Goal: Task Accomplishment & Management: Complete application form

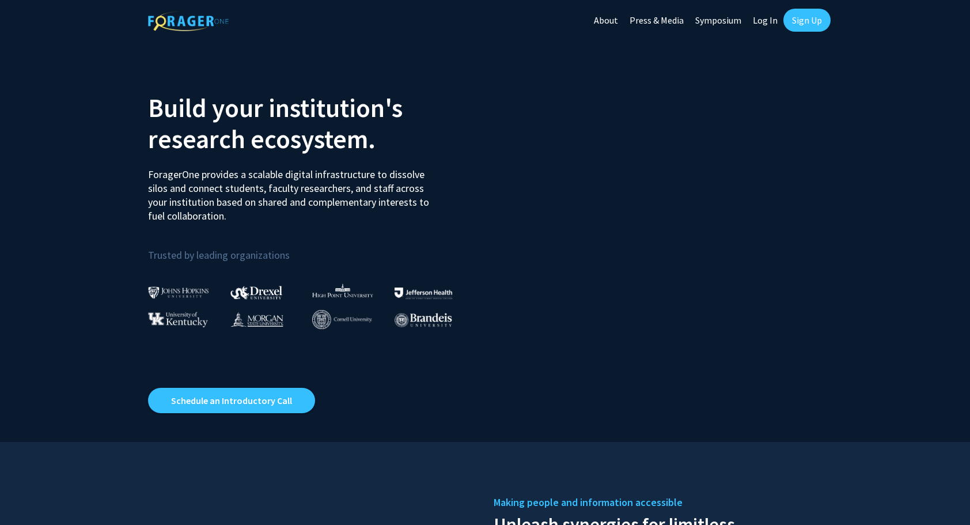
click at [797, 19] on link "Sign Up" at bounding box center [806, 20] width 47 height 23
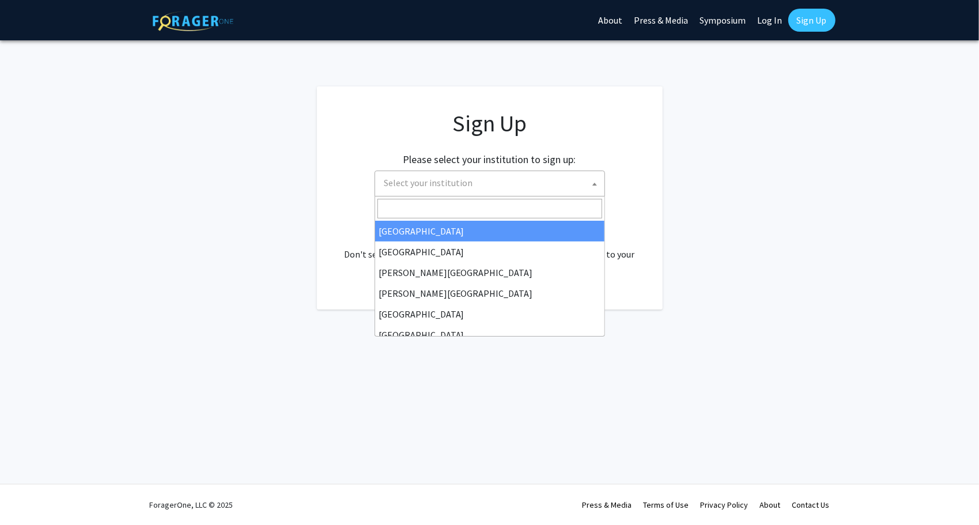
click at [503, 195] on span "Select your institution" at bounding box center [489, 184] width 230 height 26
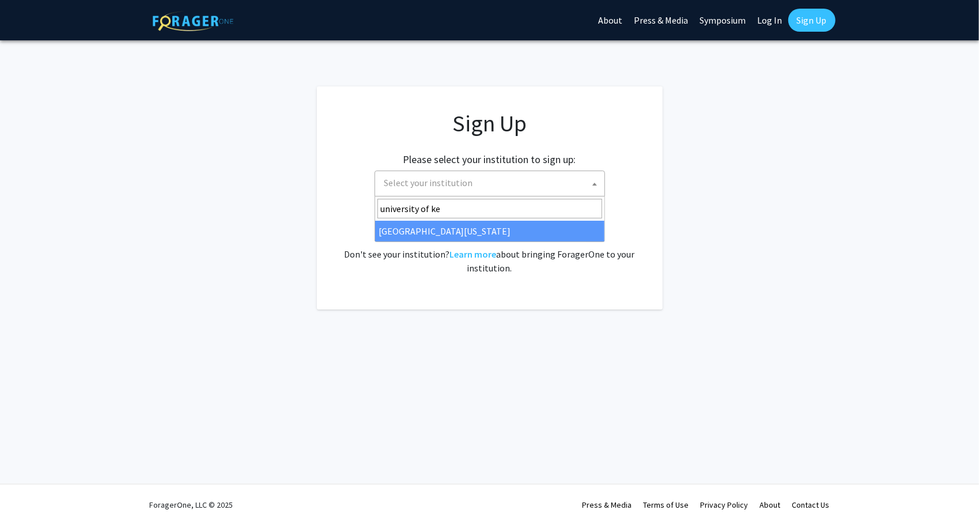
type input "university of ke"
select select "13"
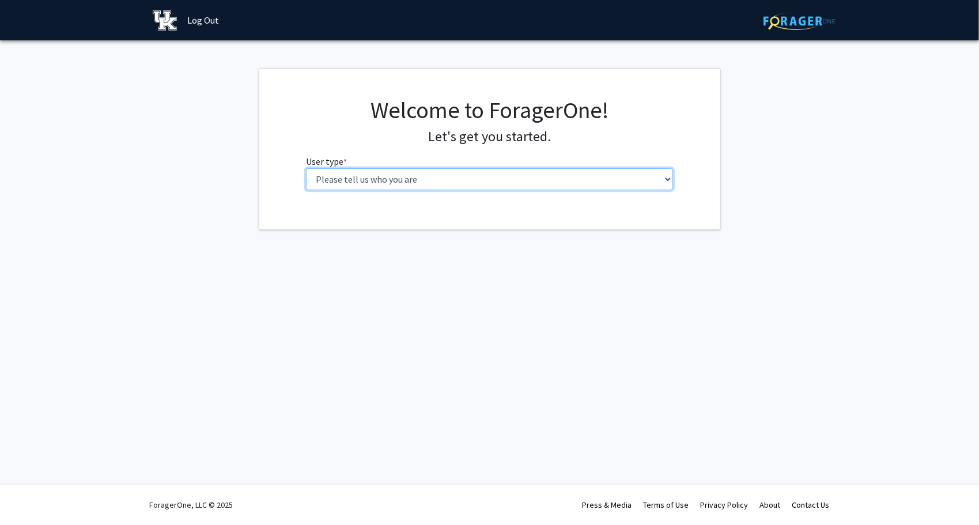
click at [373, 185] on select "Please tell us who you are Undergraduate Student Master's Student Doctoral Cand…" at bounding box center [489, 179] width 367 height 22
select select "1: undergrad"
click at [306, 168] on select "Please tell us who you are Undergraduate Student Master's Student Doctoral Cand…" at bounding box center [489, 179] width 367 height 22
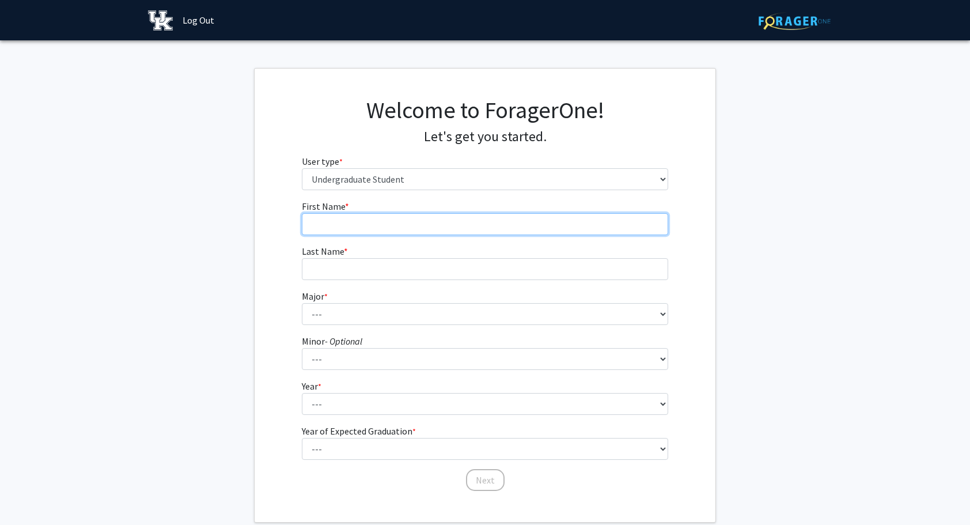
click at [435, 225] on input "First Name * required" at bounding box center [485, 224] width 367 height 22
type input "[PERSON_NAME]"
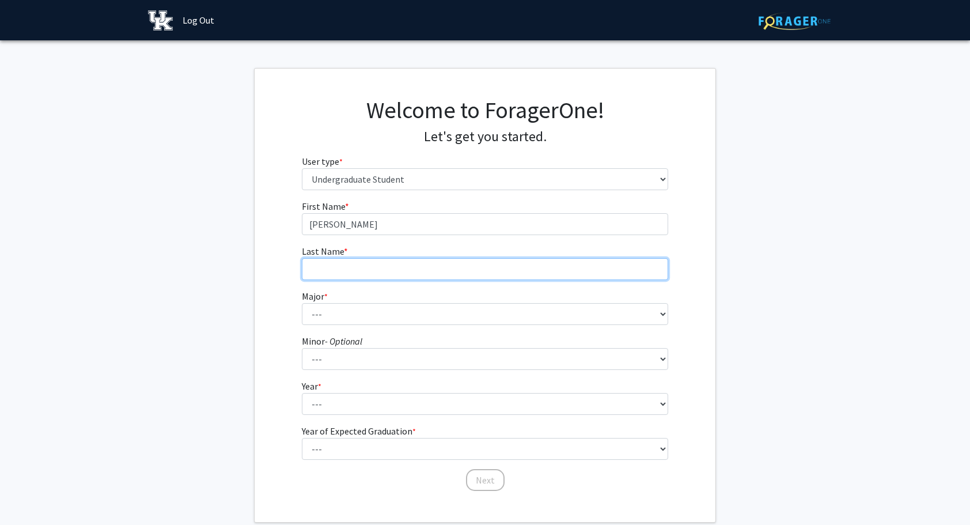
type input "[PERSON_NAME]"
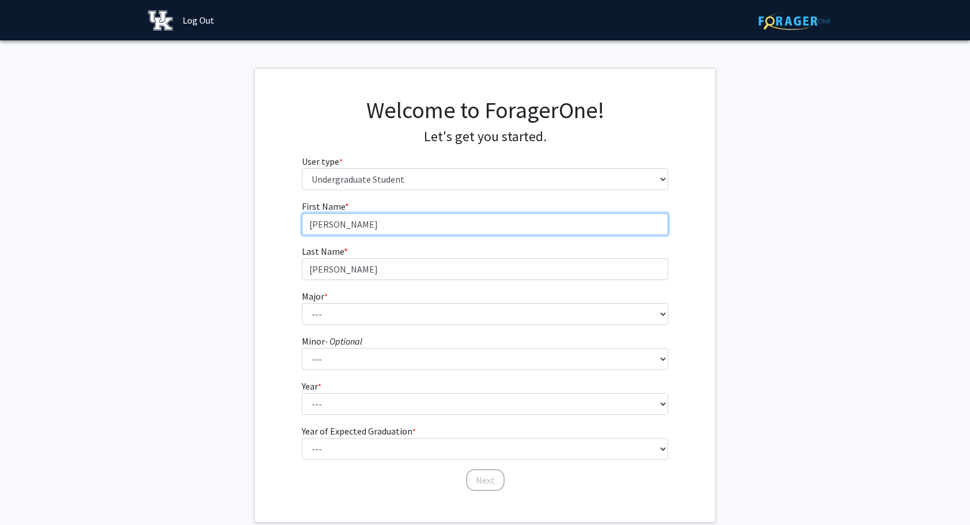
scroll to position [16, 0]
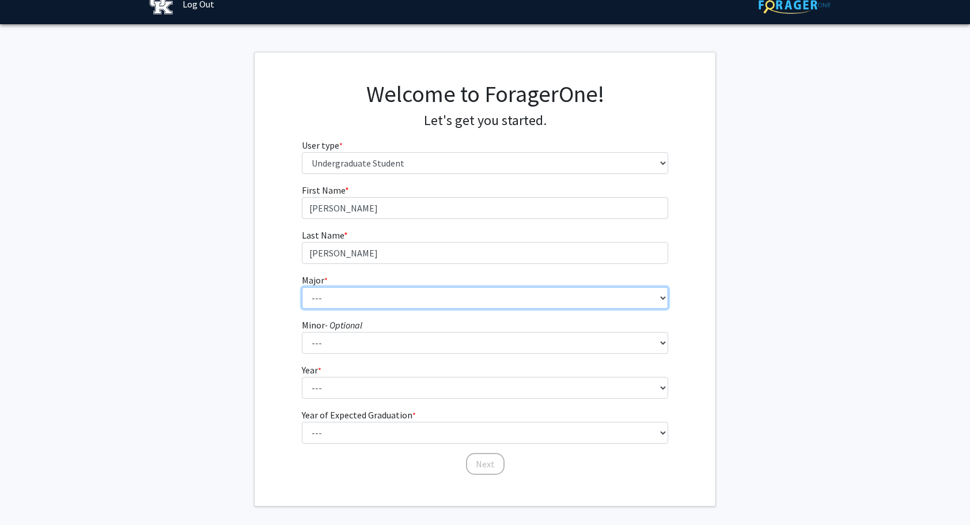
click at [361, 291] on select "--- Accounting Aerospace Engineering African American & Africana Studies Agricu…" at bounding box center [485, 298] width 367 height 22
select select "85: 922"
click at [302, 287] on select "--- Accounting Aerospace Engineering African American & Africana Studies Agricu…" at bounding box center [485, 298] width 367 height 22
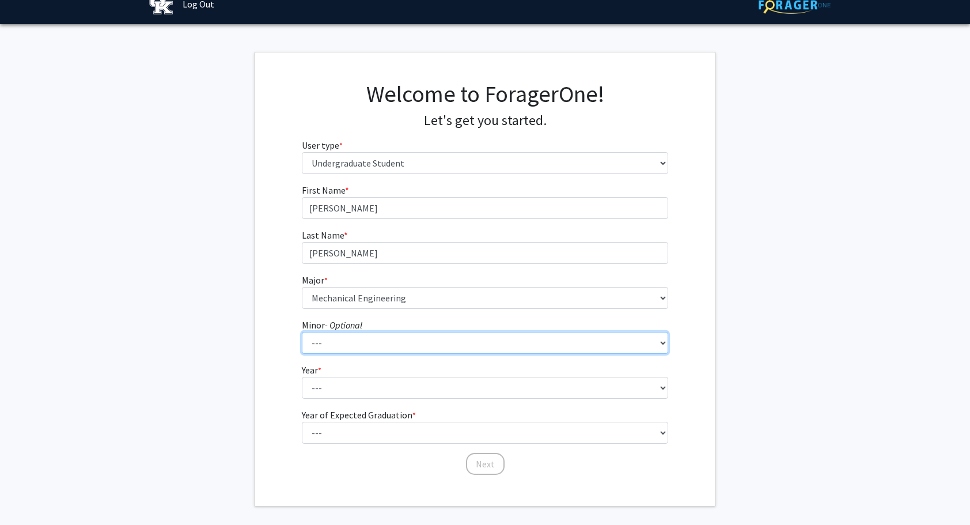
click at [382, 338] on select "--- African American & Africana Studies Agricultural Economics American Studies…" at bounding box center [485, 343] width 367 height 22
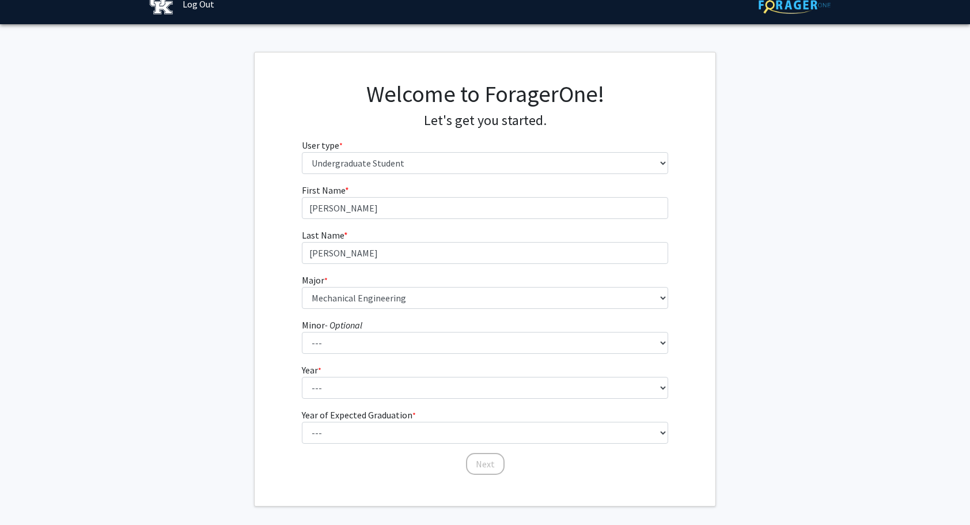
click at [351, 464] on div "First Name * required [PERSON_NAME] Last Name * required [PERSON_NAME] * requir…" at bounding box center [485, 329] width 384 height 293
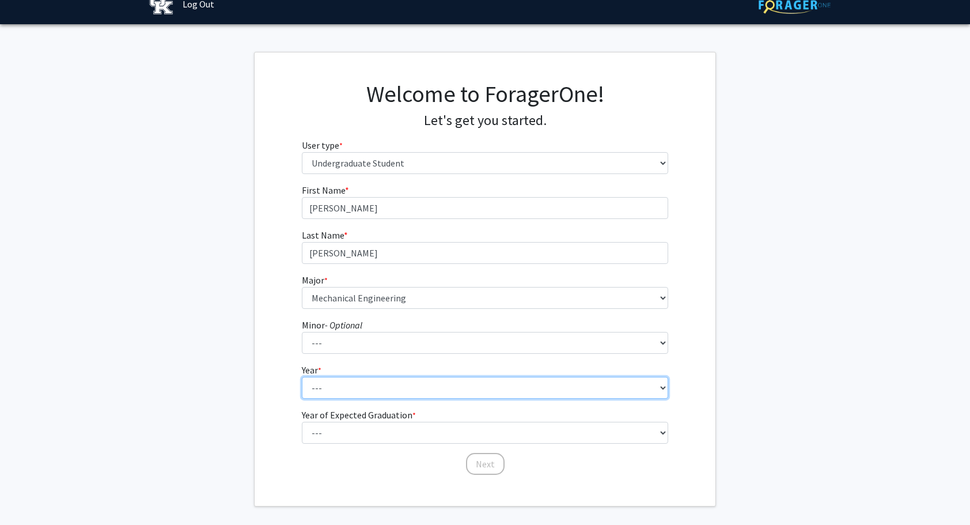
click at [355, 388] on select "--- First-year Sophomore Junior Senior Postbaccalaureate Certificate" at bounding box center [485, 388] width 367 height 22
select select "2: sophomore"
click at [302, 377] on select "--- First-year Sophomore Junior Senior Postbaccalaureate Certificate" at bounding box center [485, 388] width 367 height 22
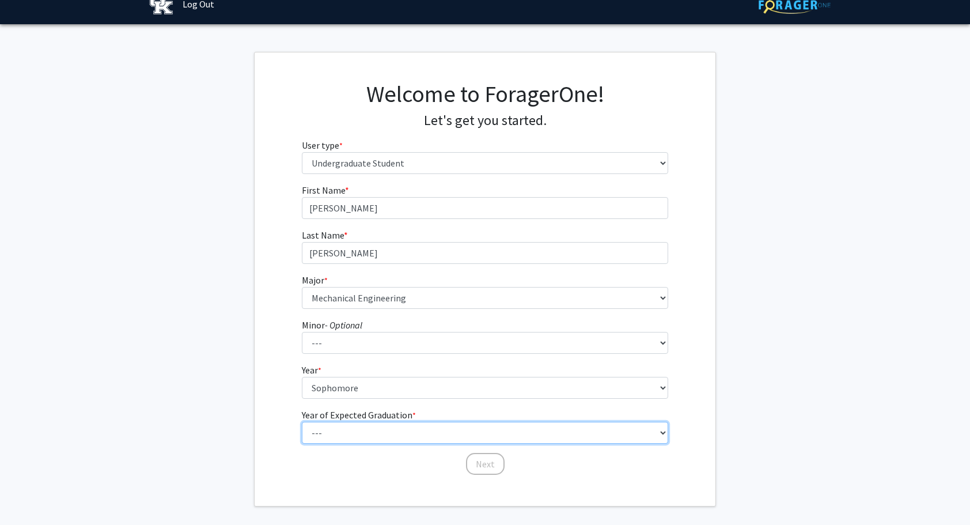
click at [335, 438] on select "--- 2025 2026 2027 2028 2029 2030 2031 2032 2033 2034" at bounding box center [485, 433] width 367 height 22
select select "4: 2028"
click at [302, 422] on select "--- 2025 2026 2027 2028 2029 2030 2031 2032 2033 2034" at bounding box center [485, 433] width 367 height 22
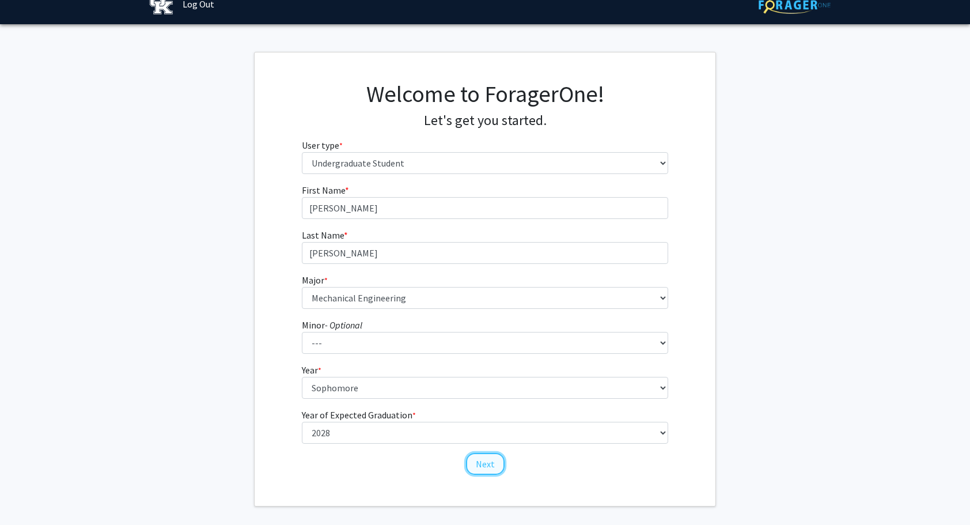
click at [485, 460] on button "Next" at bounding box center [485, 464] width 39 height 22
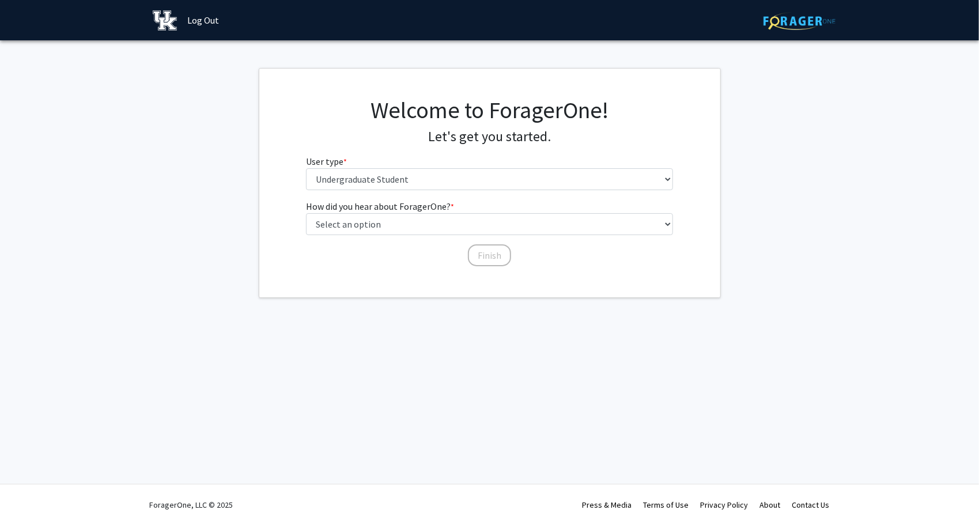
click at [446, 167] on fg-select "User type * required Please tell us who you are Undergraduate Student Master's …" at bounding box center [489, 172] width 367 height 36
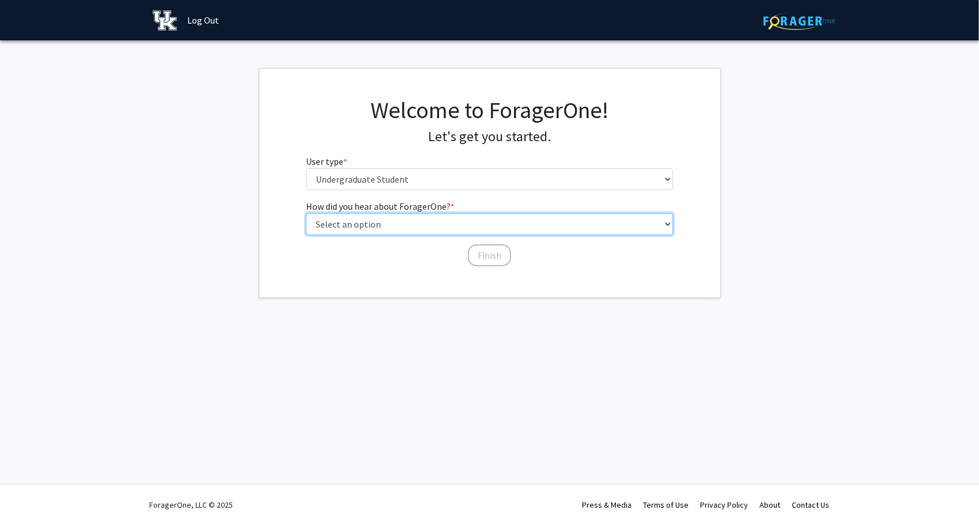
click at [406, 222] on select "Select an option Peer/student recommendation Faculty/staff recommendation Unive…" at bounding box center [489, 224] width 367 height 22
select select "1: peer_recommendation"
click at [306, 213] on select "Select an option Peer/student recommendation Faculty/staff recommendation Unive…" at bounding box center [489, 224] width 367 height 22
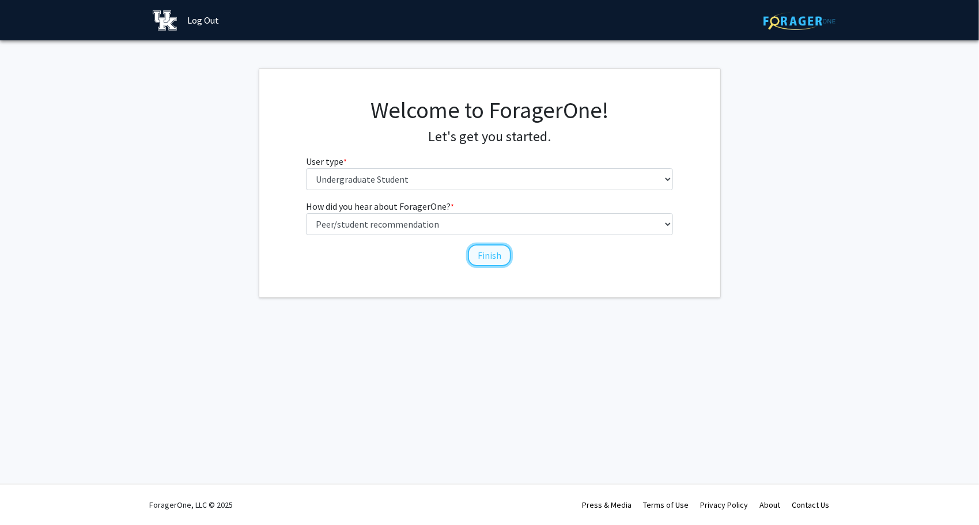
click at [491, 252] on button "Finish" at bounding box center [489, 255] width 43 height 22
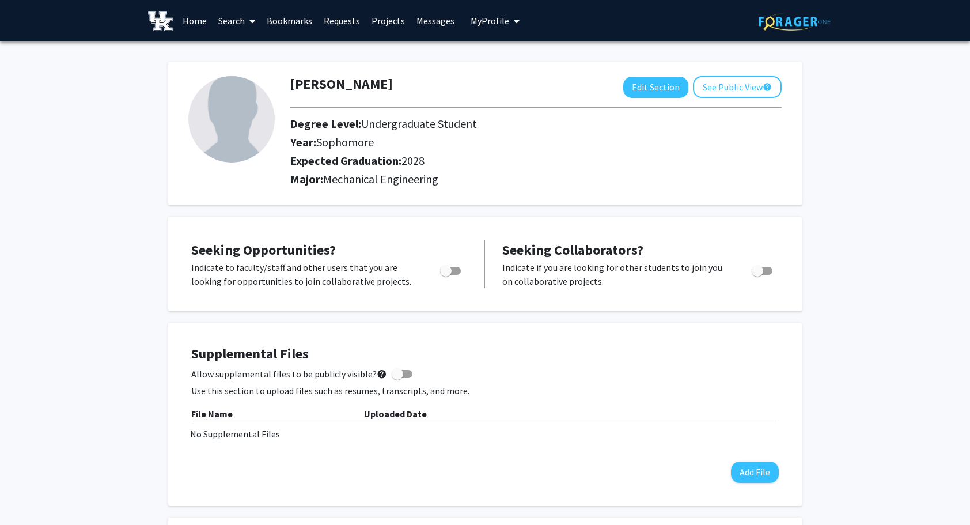
click at [214, 28] on link "Search" at bounding box center [237, 21] width 48 height 40
click at [204, 27] on link "Home" at bounding box center [195, 21] width 36 height 40
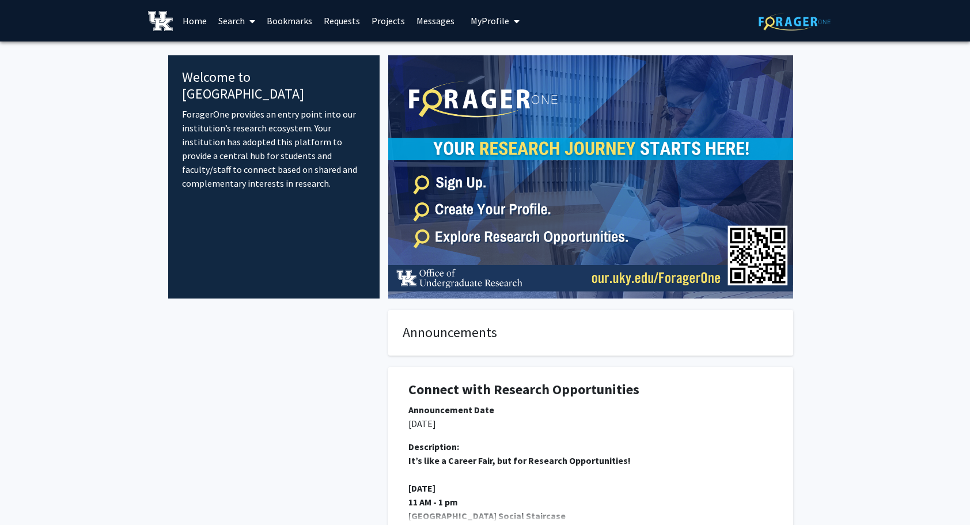
click at [225, 24] on link "Search" at bounding box center [237, 21] width 48 height 40
click at [249, 50] on span "Faculty/Staff" at bounding box center [255, 52] width 85 height 23
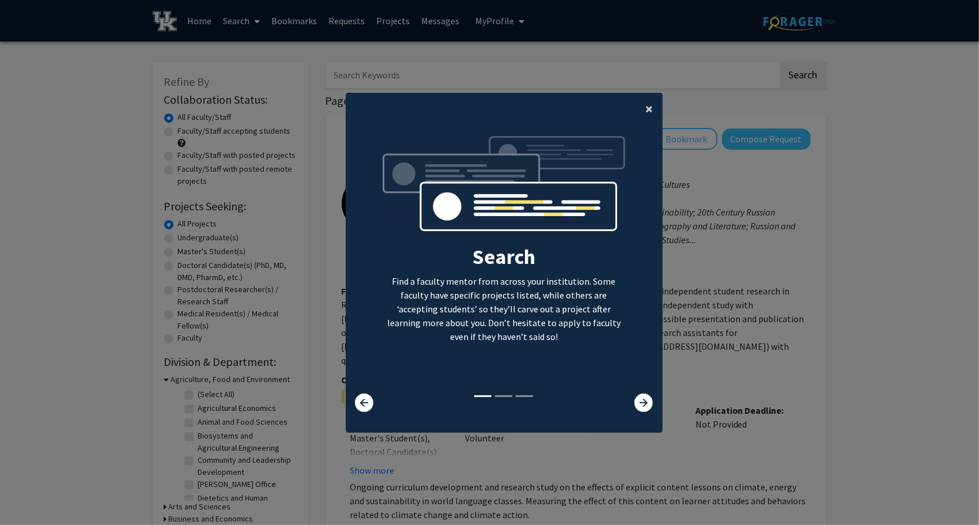
click at [639, 113] on button "×" at bounding box center [650, 109] width 26 height 32
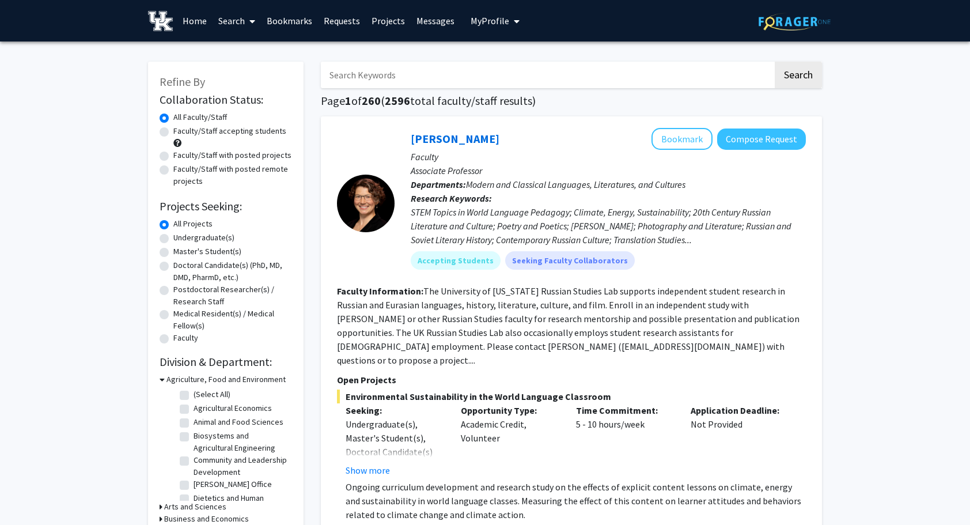
scroll to position [8, 0]
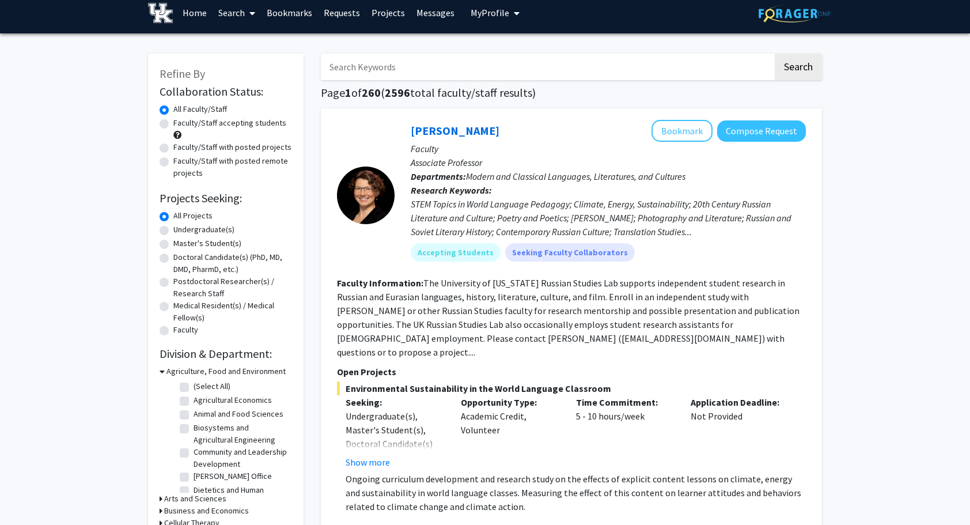
click at [218, 227] on label "Undergraduate(s)" at bounding box center [203, 230] width 61 height 12
click at [181, 227] on input "Undergraduate(s)" at bounding box center [176, 227] width 7 height 7
radio input "true"
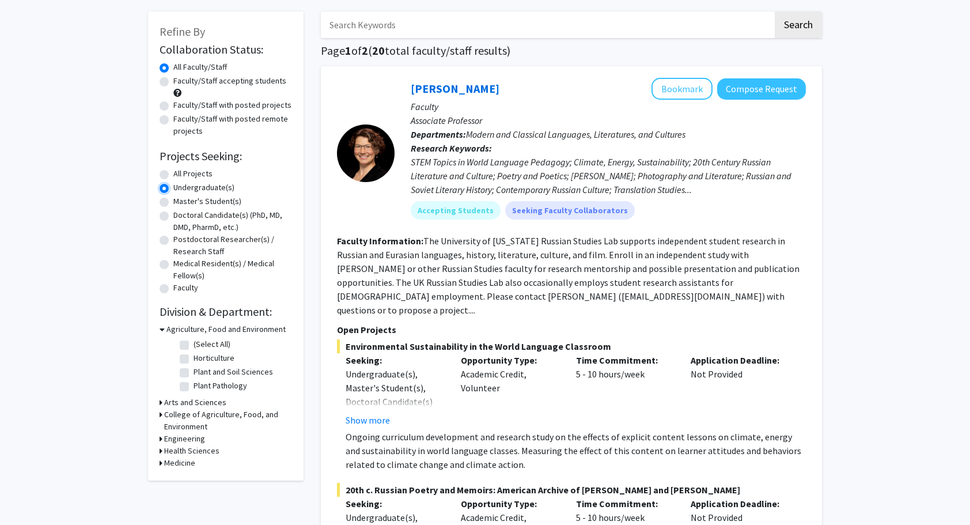
scroll to position [51, 0]
click at [212, 328] on h3 "Agriculture, Food and Environment" at bounding box center [225, 329] width 119 height 12
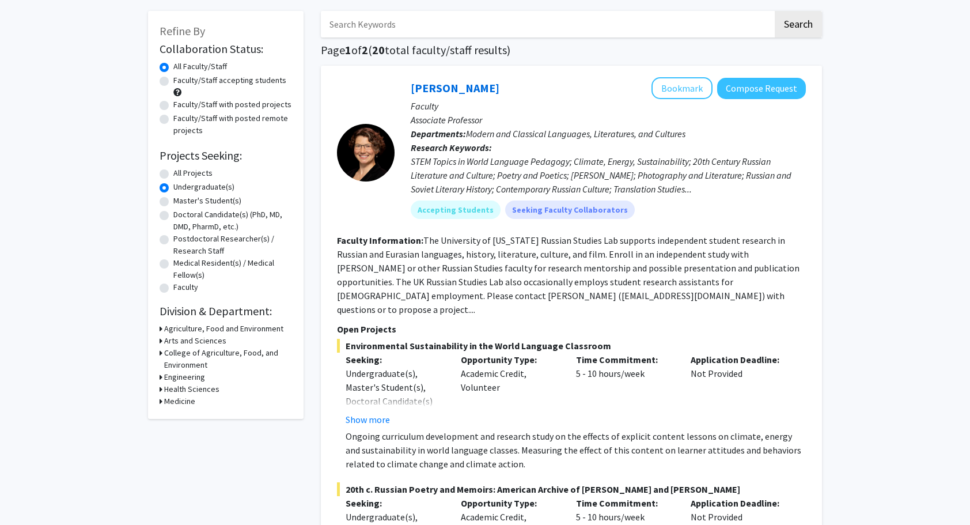
click at [188, 374] on h3 "Engineering" at bounding box center [184, 377] width 41 height 12
click at [194, 396] on label "Biomedical Engineering" at bounding box center [234, 392] width 81 height 12
click at [194, 393] on input "Biomedical Engineering" at bounding box center [197, 389] width 7 height 7
checkbox input "true"
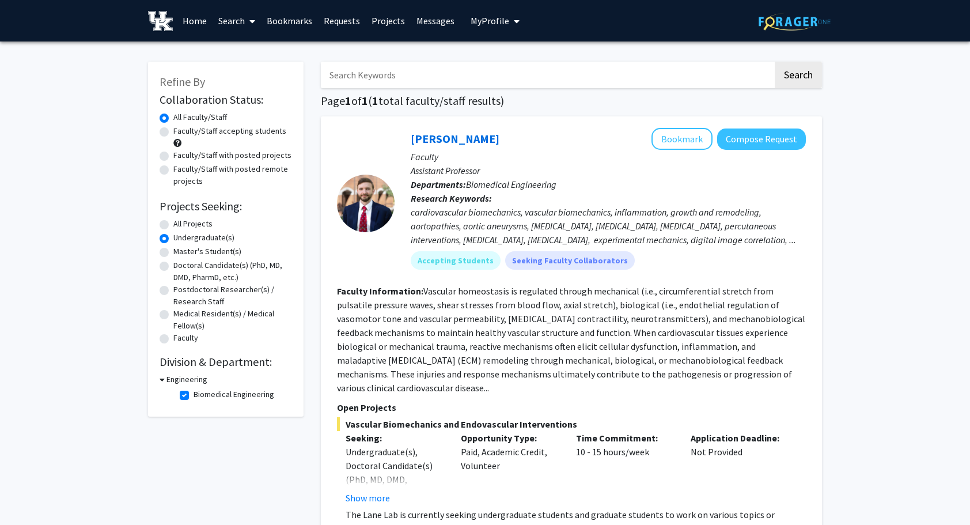
click at [336, 21] on link "Requests" at bounding box center [342, 21] width 48 height 40
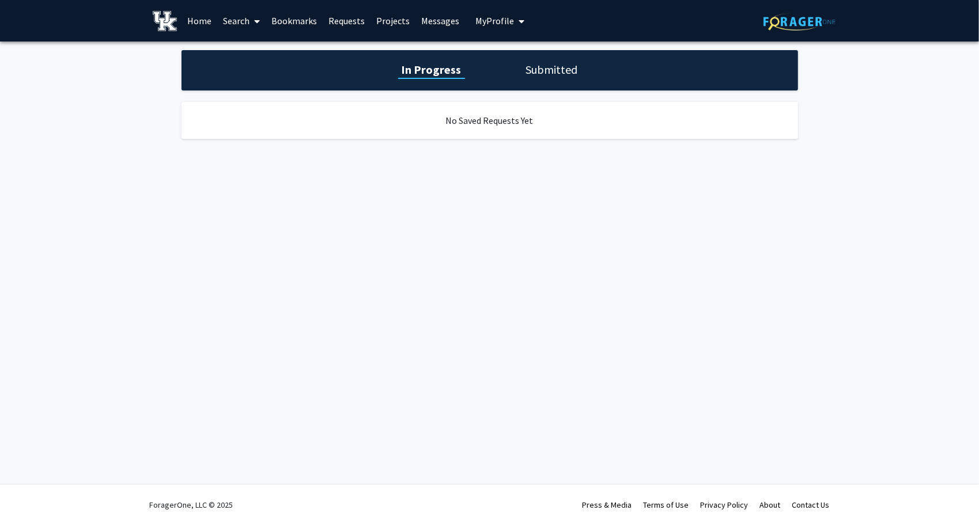
click at [382, 19] on link "Projects" at bounding box center [392, 21] width 45 height 40
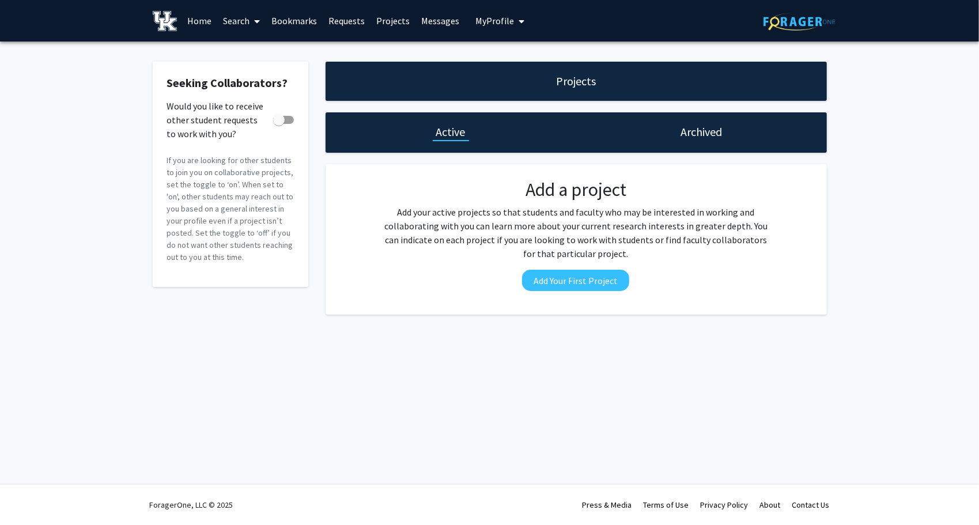
click at [212, 32] on link "Home" at bounding box center [199, 21] width 36 height 40
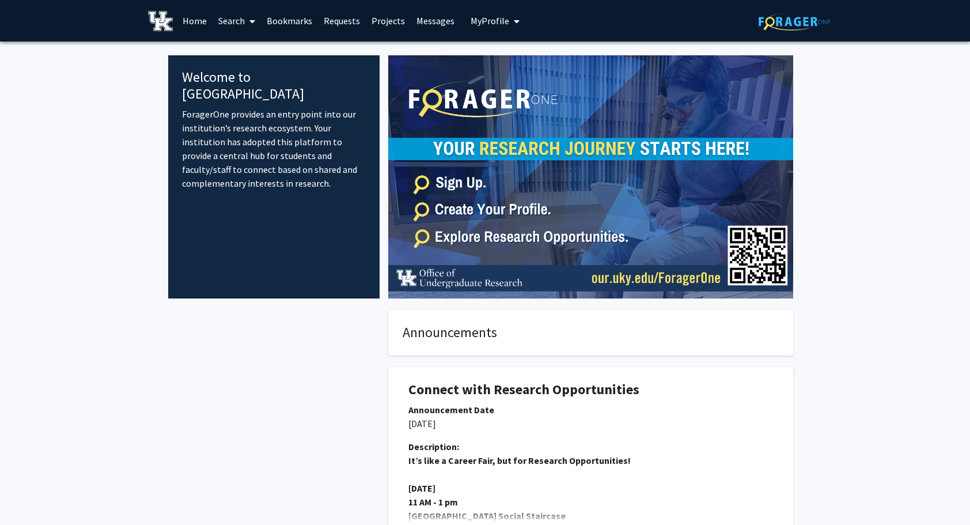
click at [787, 20] on img at bounding box center [795, 22] width 72 height 18
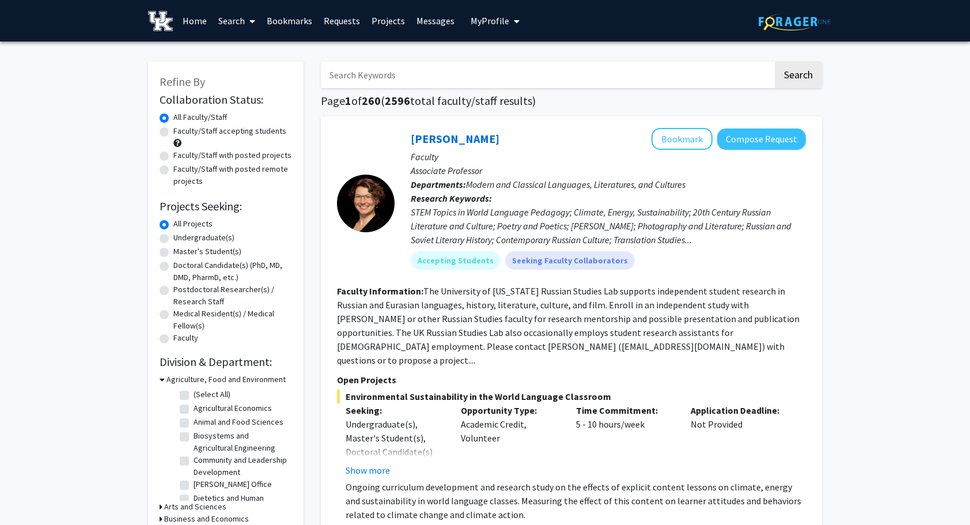
click at [185, 17] on link "Home" at bounding box center [195, 21] width 36 height 40
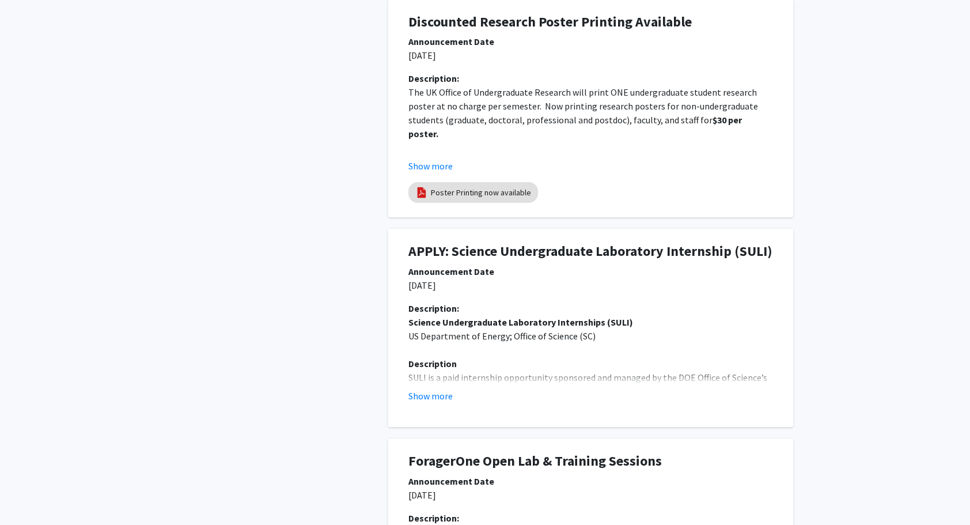
scroll to position [826, 0]
